Goal: Communication & Community: Answer question/provide support

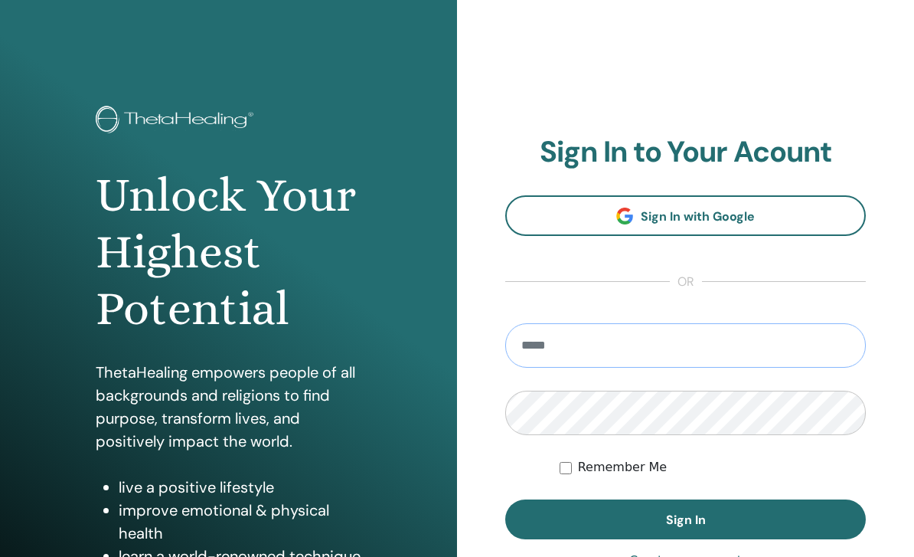
type input "**********"
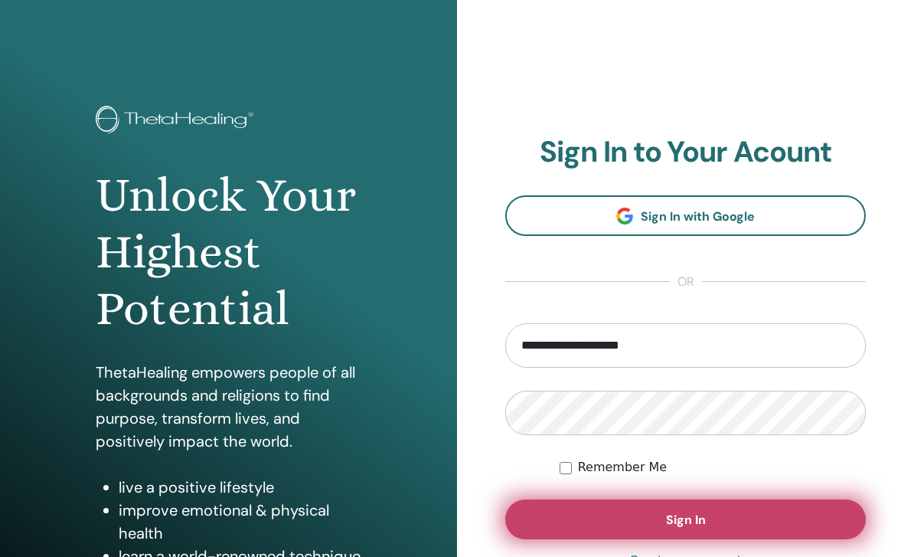
click at [671, 506] on button "Sign In" at bounding box center [686, 519] width 361 height 40
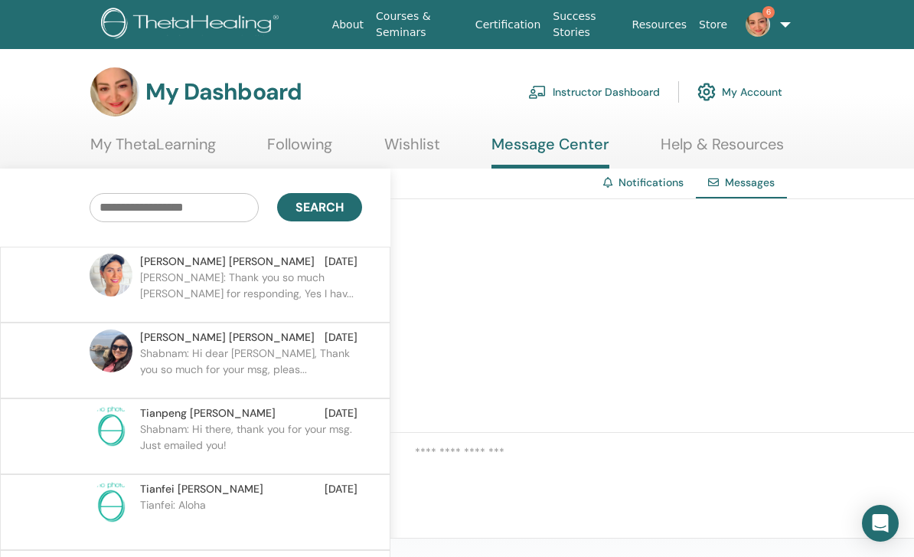
click at [169, 293] on p "[PERSON_NAME]: Thank you so much [PERSON_NAME] for responding, Yes I hav..." at bounding box center [251, 293] width 222 height 46
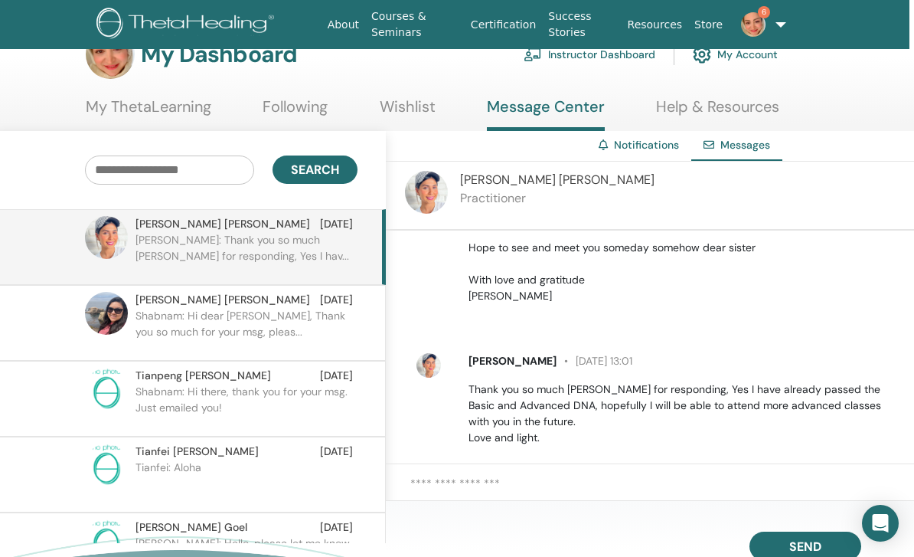
scroll to position [499, 0]
click at [552, 509] on textarea at bounding box center [663, 492] width 504 height 34
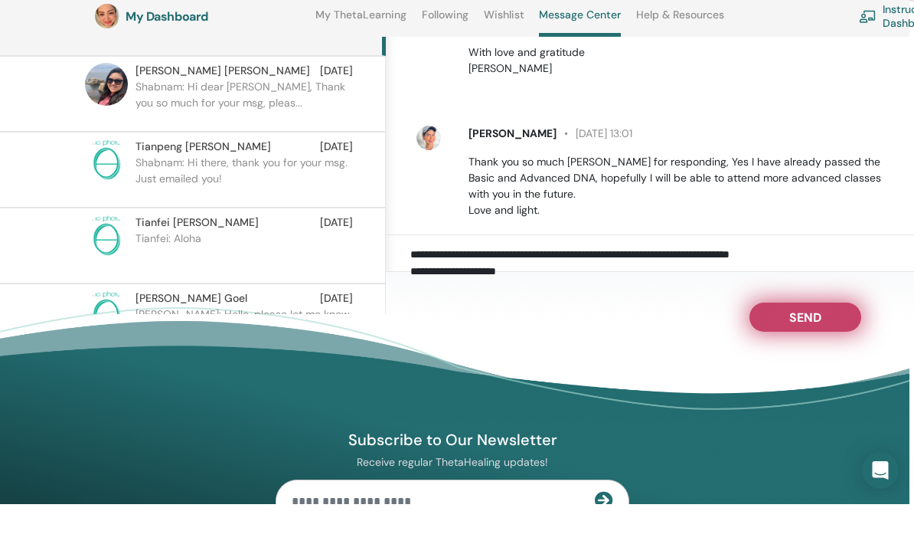
type textarea "**********"
click at [829, 362] on button "Send" at bounding box center [806, 369] width 112 height 29
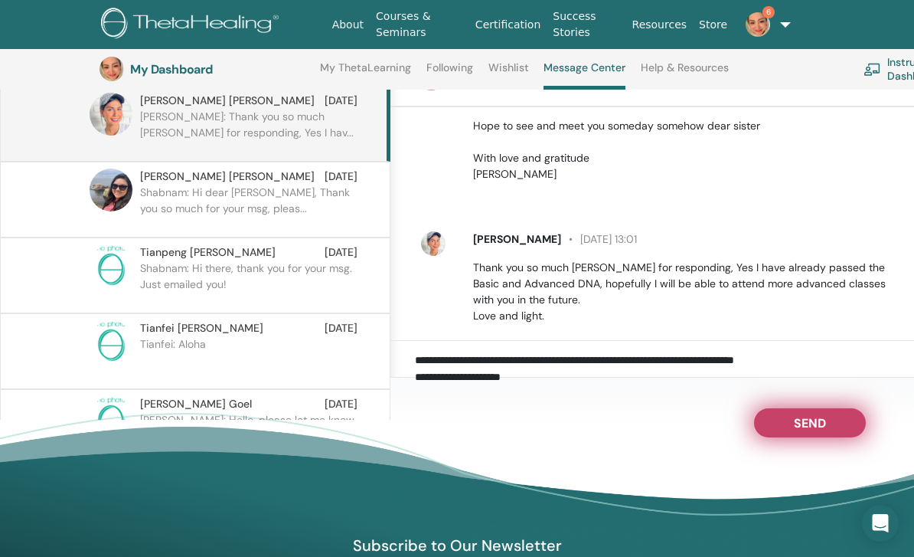
scroll to position [0, 0]
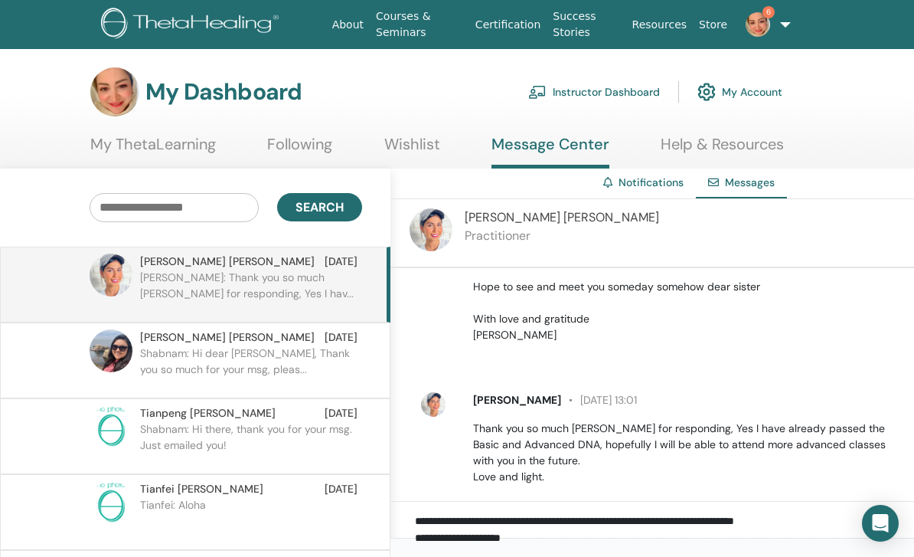
click at [185, 346] on p "Shabnam: Hi dear Edna, Thank you so much for your msg, pleas..." at bounding box center [251, 368] width 222 height 46
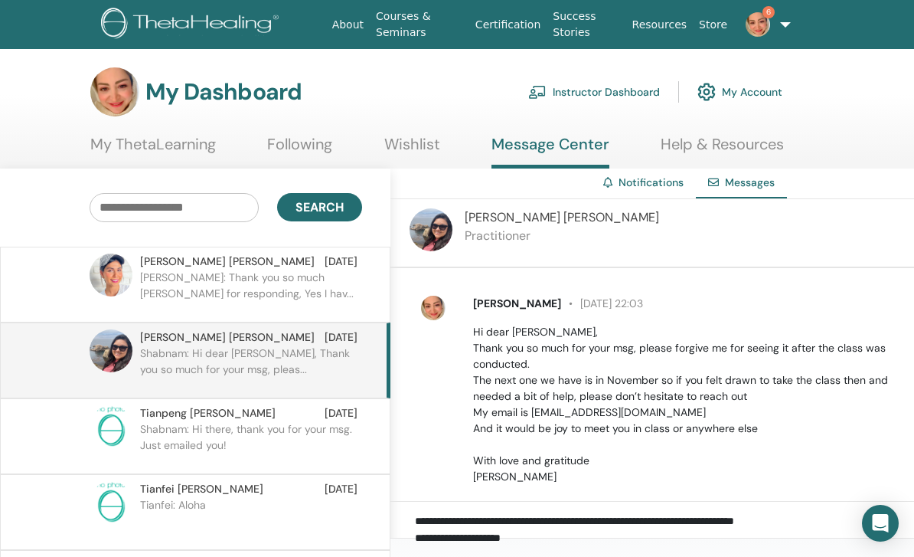
click at [751, 17] on img at bounding box center [758, 24] width 25 height 25
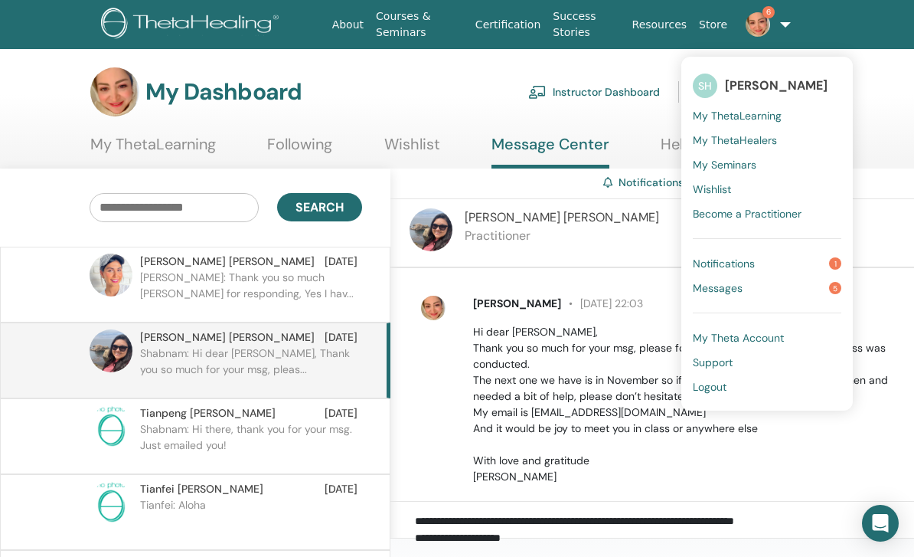
click at [790, 263] on link "Notifications 1" at bounding box center [767, 263] width 149 height 25
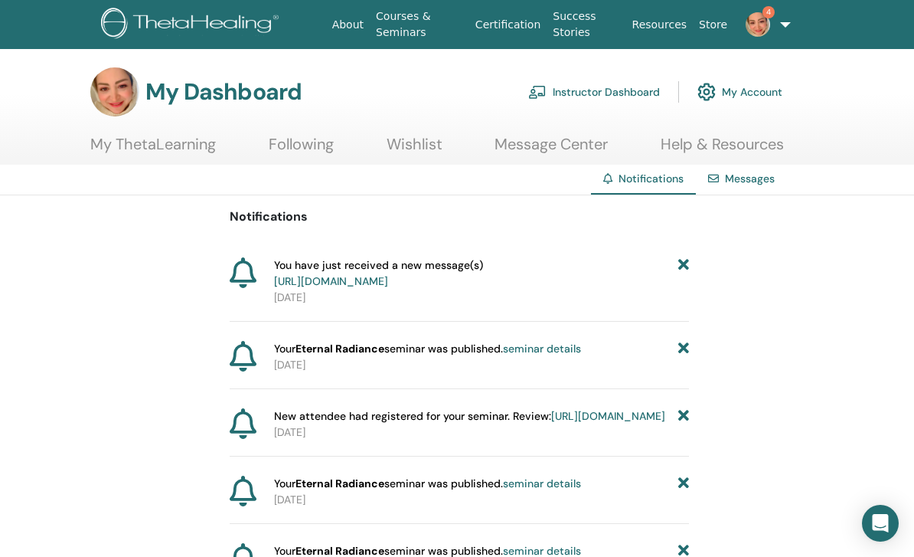
click at [629, 93] on link "Instructor Dashboard" at bounding box center [594, 92] width 132 height 34
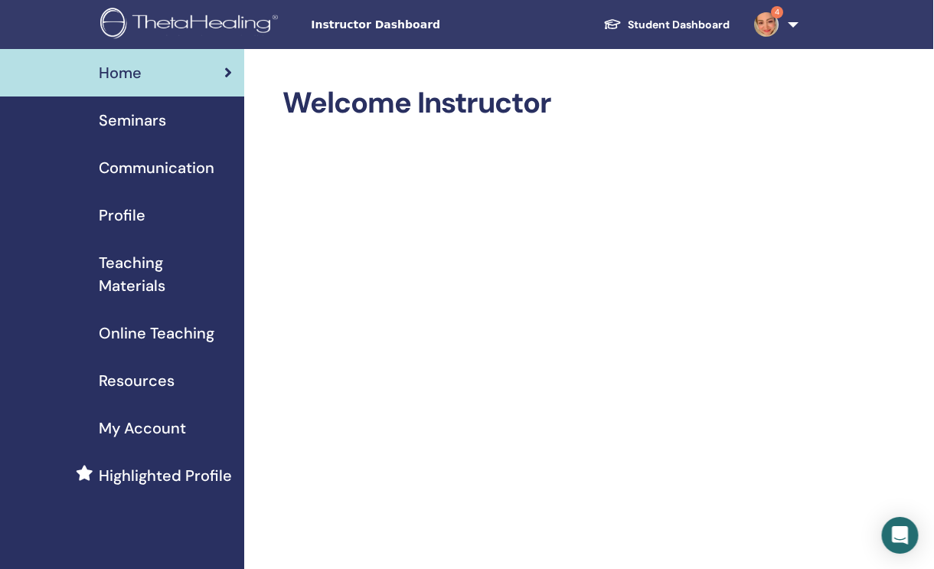
click at [119, 122] on span "Seminars" at bounding box center [133, 120] width 67 height 23
